Goal: Entertainment & Leisure: Browse casually

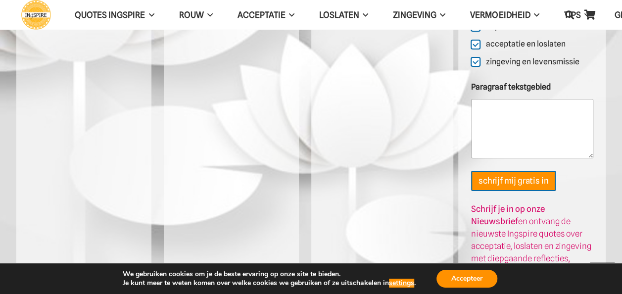
scroll to position [1807, 0]
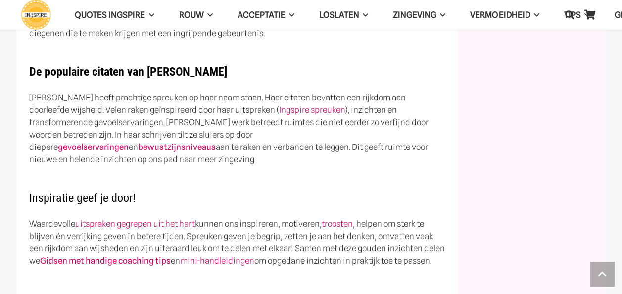
scroll to position [596, 0]
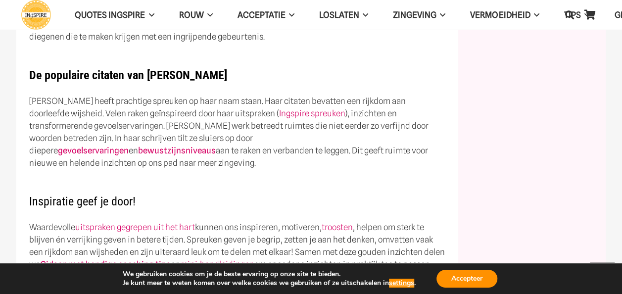
click at [311, 182] on h2 "Inspiratie geef je door!" at bounding box center [237, 195] width 417 height 27
click at [317, 182] on h2 "Inspiratie geef je door!" at bounding box center [237, 195] width 417 height 27
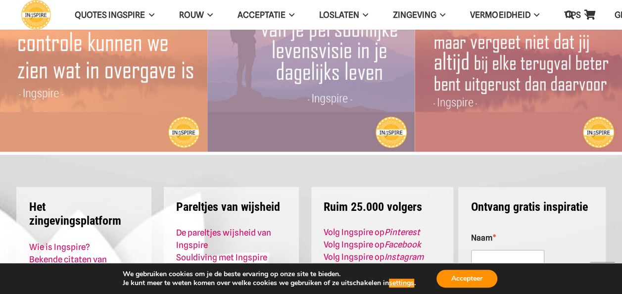
scroll to position [1380, 0]
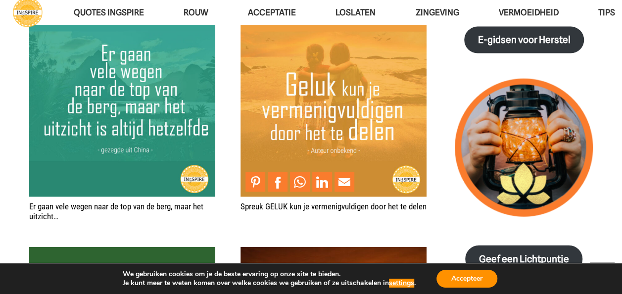
scroll to position [1005, 0]
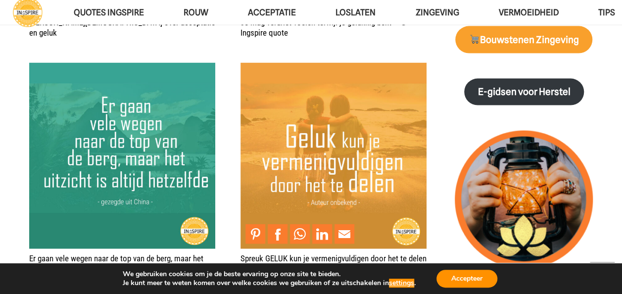
scroll to position [1026, 0]
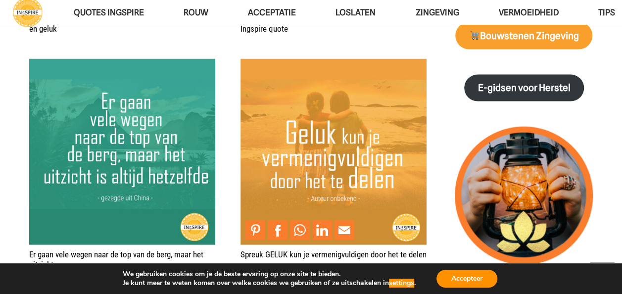
click at [312, 168] on img "Spreuk GELUK kun je vermenigvuldigen door het te delen" at bounding box center [333, 152] width 186 height 186
